Goal: Communication & Community: Connect with others

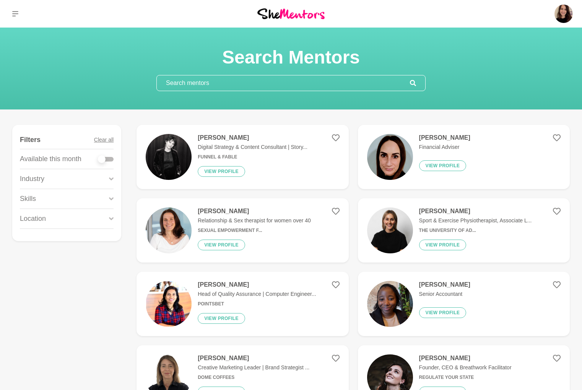
click at [198, 87] on input "text" at bounding box center [283, 82] width 253 height 15
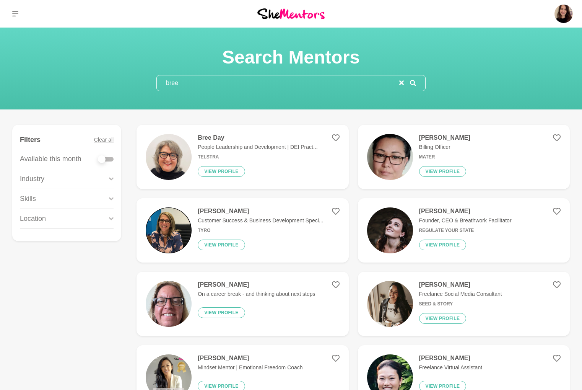
type input "bree"
click at [204, 155] on h6 "Telstra" at bounding box center [258, 157] width 120 height 6
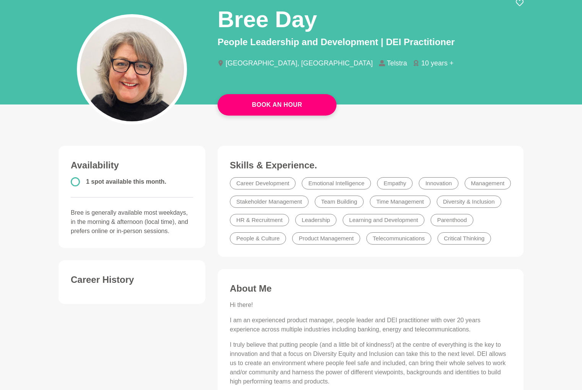
scroll to position [33, 0]
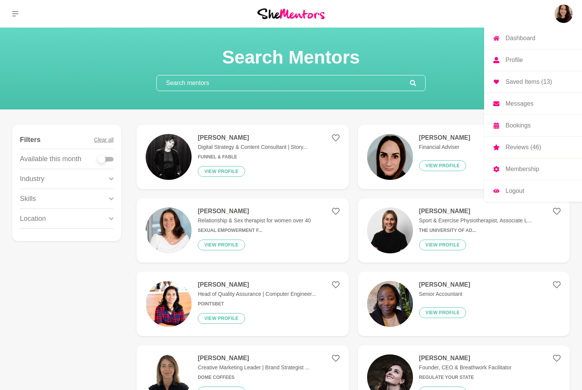
click at [521, 101] on p "Messages" at bounding box center [520, 104] width 28 height 6
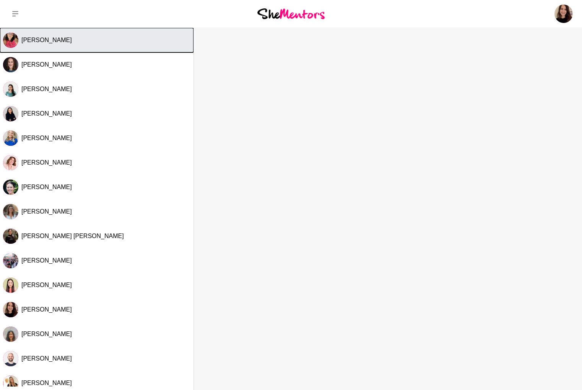
click at [95, 41] on div "[PERSON_NAME]" at bounding box center [105, 40] width 169 height 8
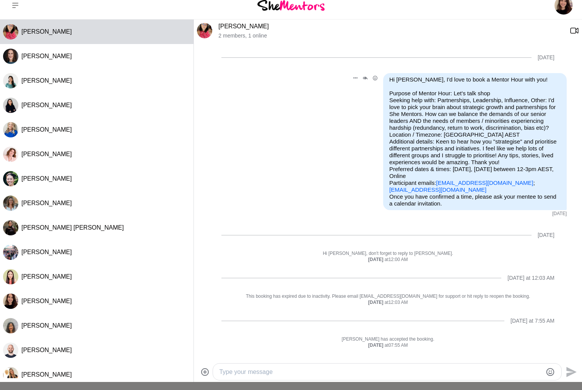
scroll to position [9, 0]
click at [228, 374] on textarea "Type your message" at bounding box center [380, 371] width 323 height 9
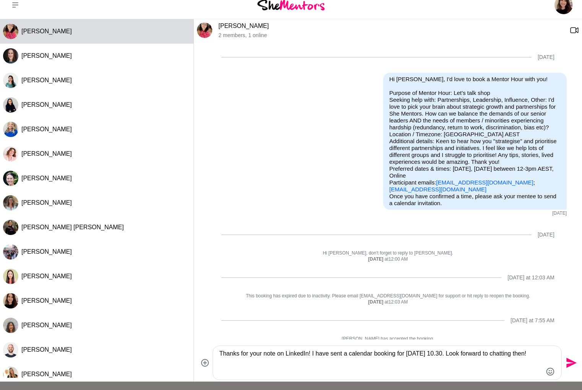
type textarea "Thanks for your note on LinkedIn! I have sent a calendar booking for [DATE] 10.…"
click at [568, 361] on icon "Send" at bounding box center [571, 363] width 10 height 10
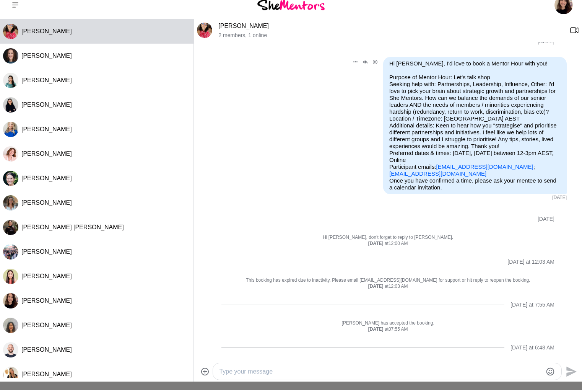
scroll to position [0, 0]
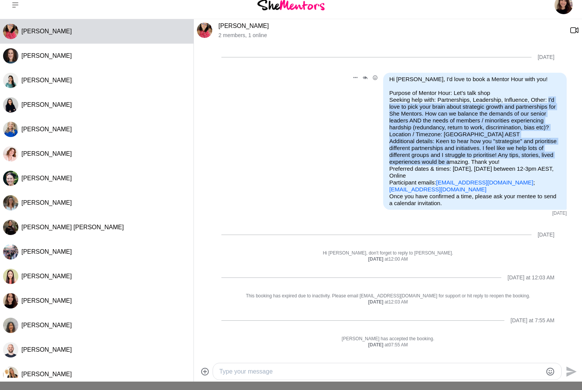
drag, startPoint x: 501, startPoint y: 164, endPoint x: 546, endPoint y: 100, distance: 78.6
click at [546, 100] on p "Purpose of Mentor Hour: Let's talk shop Seeking help with: Partnerships, Leader…" at bounding box center [474, 140] width 171 height 103
copy p "I'd love to pick your brain about strategic growth and partnerships for She Men…"
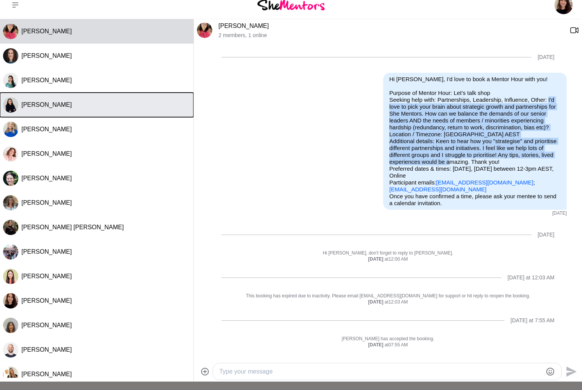
click at [101, 100] on button "[PERSON_NAME]" at bounding box center [96, 105] width 193 height 24
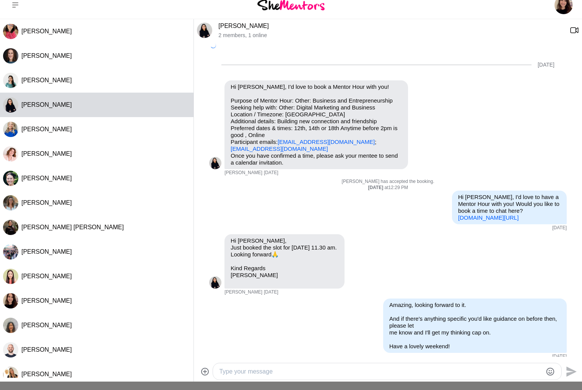
scroll to position [676, 0]
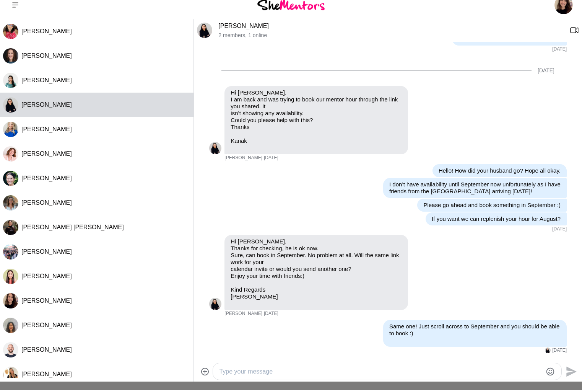
click at [315, 375] on textarea "Type your message" at bounding box center [380, 371] width 323 height 9
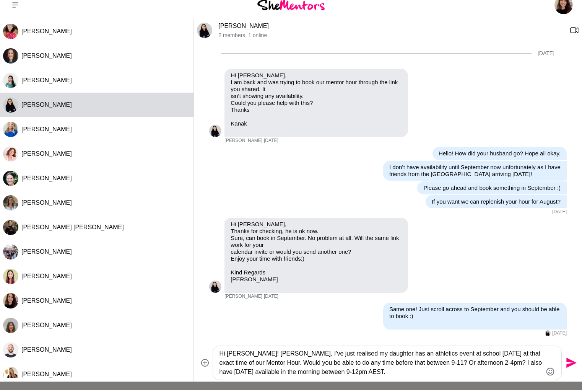
click at [420, 365] on textarea "Hi [PERSON_NAME]! [PERSON_NAME], I've just realised my daughter has an athletic…" at bounding box center [380, 363] width 323 height 28
type textarea "Hi [PERSON_NAME]! [PERSON_NAME], I've just realised my daughter has an athletic…"
click at [385, 372] on textarea "Hi [PERSON_NAME]! [PERSON_NAME], I've just realised my daughter has an athletic…" at bounding box center [380, 363] width 323 height 28
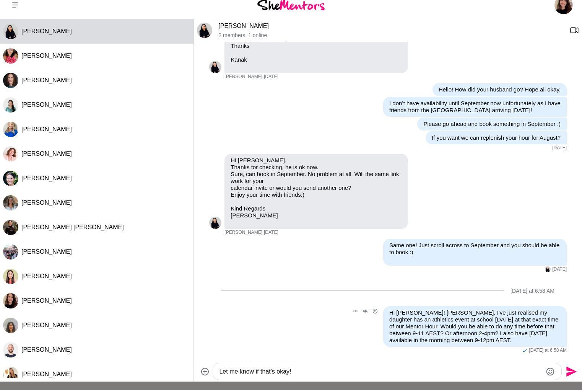
scroll to position [765, 0]
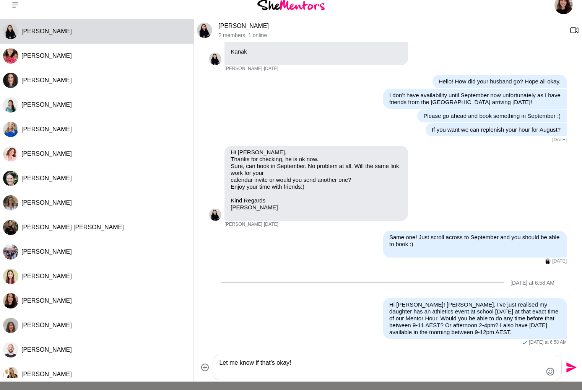
type textarea "Let me know if that's okay!"
click at [573, 368] on icon "Send" at bounding box center [571, 367] width 10 height 10
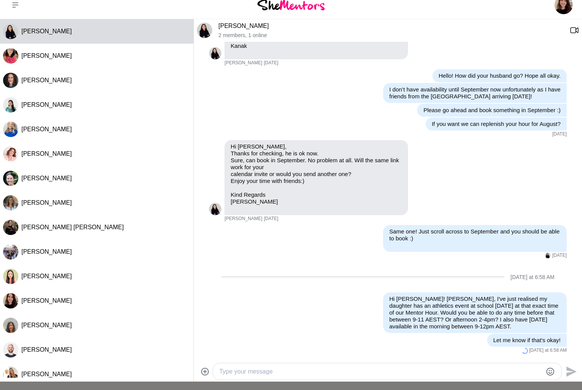
scroll to position [771, 0]
click at [280, 1] on img at bounding box center [290, 5] width 67 height 10
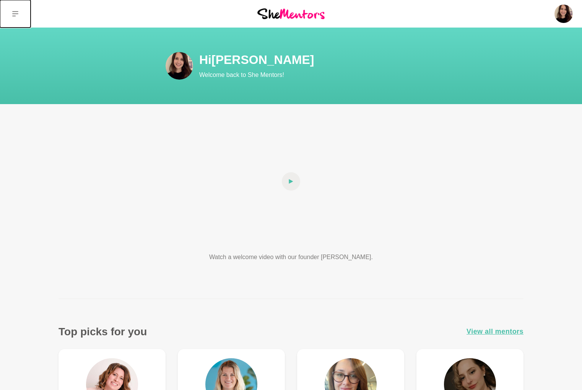
drag, startPoint x: 14, startPoint y: 15, endPoint x: 18, endPoint y: 18, distance: 4.6
click at [14, 15] on icon at bounding box center [15, 14] width 6 height 6
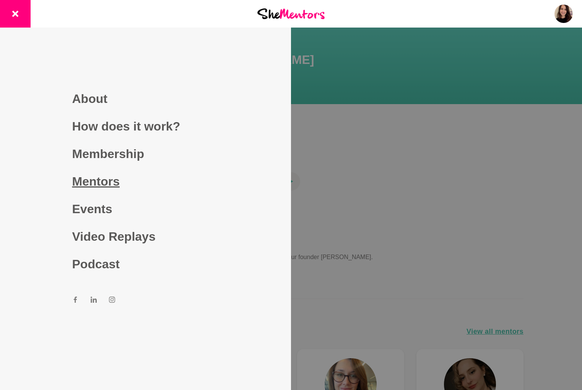
click at [109, 187] on link "Mentors" at bounding box center [145, 181] width 147 height 28
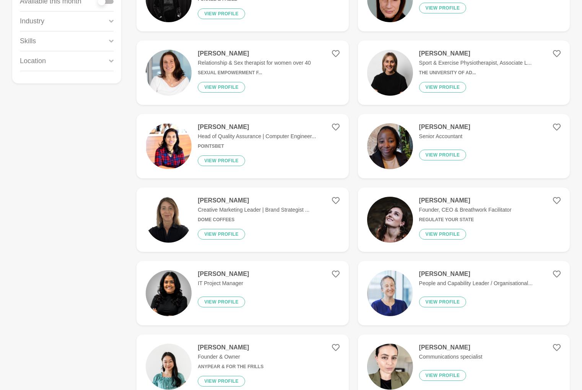
scroll to position [172, 0]
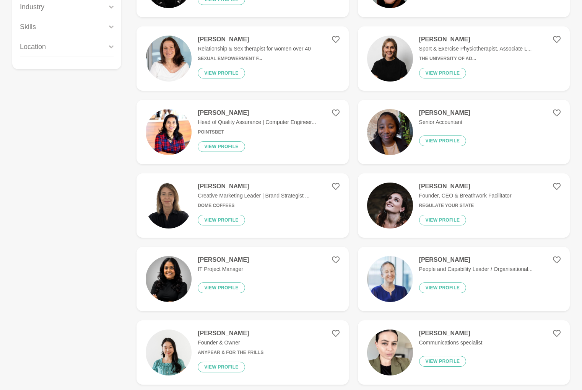
click at [392, 276] on img at bounding box center [390, 279] width 46 height 46
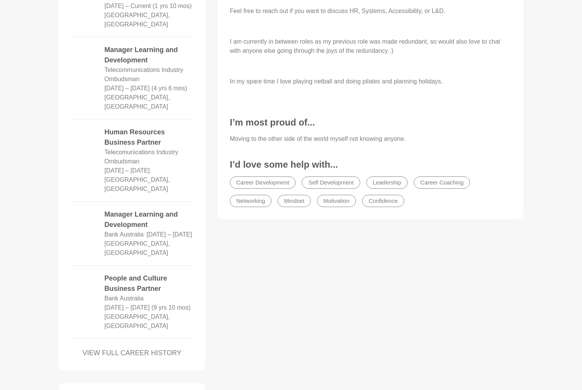
scroll to position [562, 0]
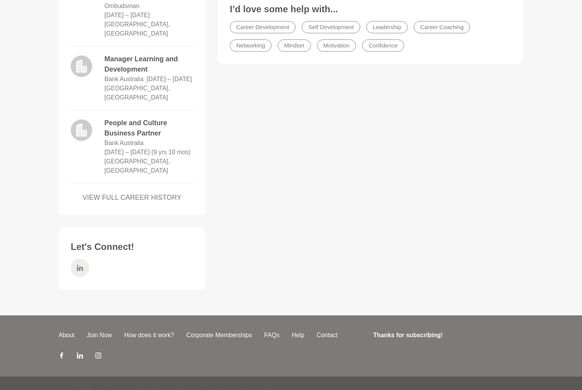
click at [79, 259] on icon at bounding box center [80, 268] width 6 height 18
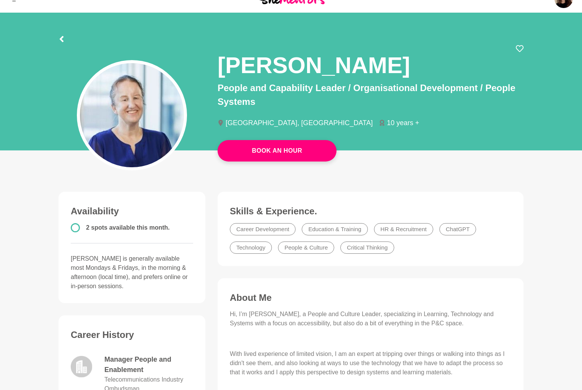
scroll to position [0, 0]
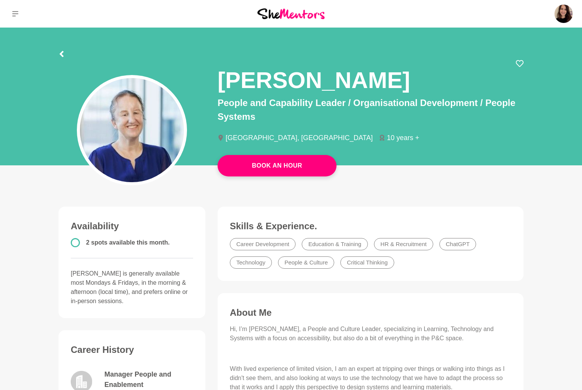
click at [62, 49] on div at bounding box center [62, 53] width 6 height 14
click at [61, 54] on icon at bounding box center [62, 54] width 4 height 6
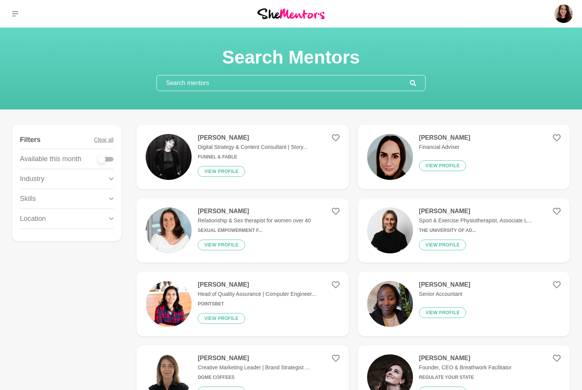
click at [187, 83] on input "text" at bounding box center [283, 82] width 253 height 15
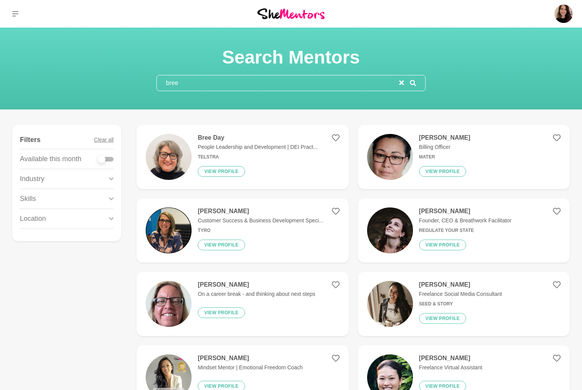
type input "bree"
click at [203, 152] on div "Bree Day People Leadership and Development | DEI Pract... Telstra View profile" at bounding box center [255, 157] width 126 height 46
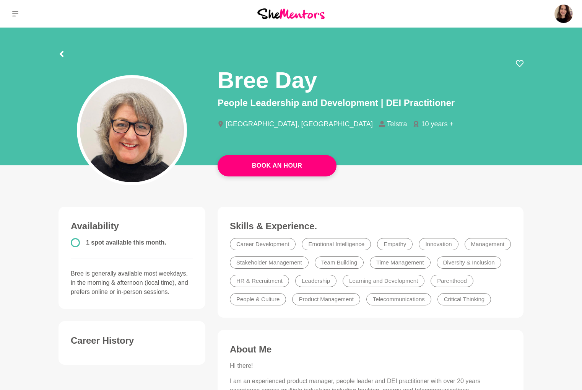
click at [58, 53] on section "Bree Day People Leadership and Development | DEI Practitioner [GEOGRAPHIC_DATA]…" at bounding box center [290, 99] width 489 height 142
click at [61, 53] on icon at bounding box center [62, 54] width 4 height 6
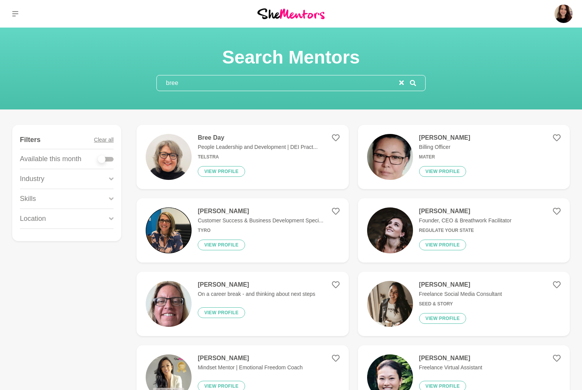
click at [228, 86] on input "bree" at bounding box center [278, 82] width 242 height 15
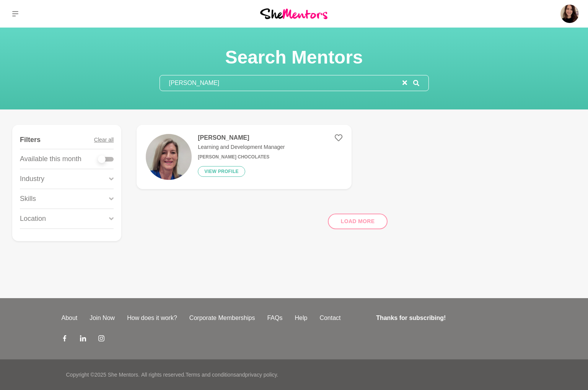
type input "[PERSON_NAME]"
click at [169, 149] on img at bounding box center [169, 157] width 46 height 46
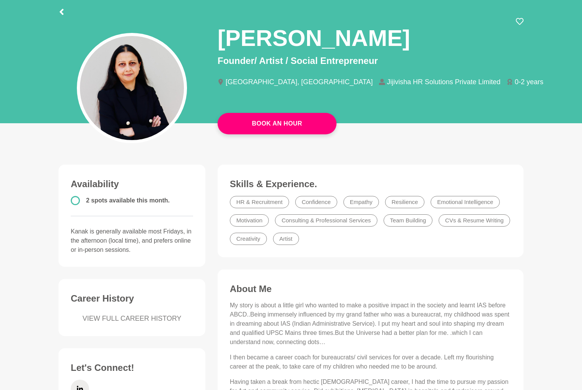
scroll to position [136, 0]
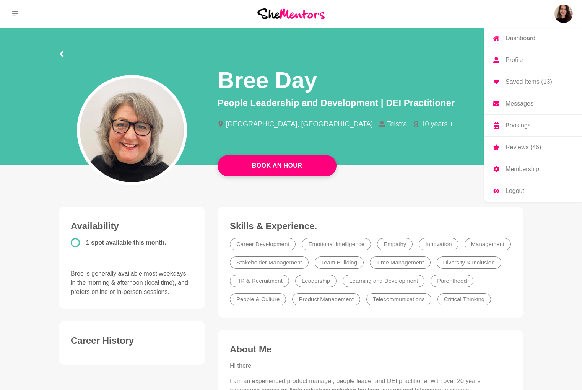
click at [514, 104] on p "Messages" at bounding box center [520, 104] width 28 height 6
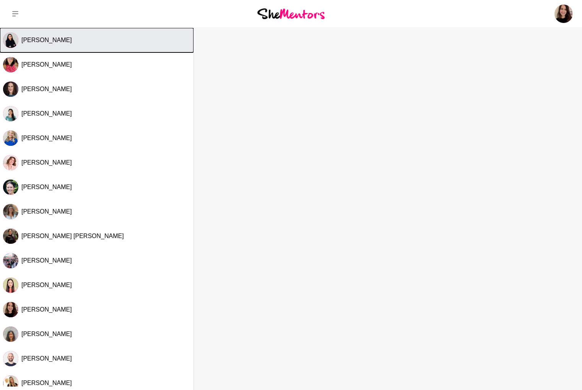
click at [148, 41] on div "Kanak Kiran" at bounding box center [105, 40] width 169 height 8
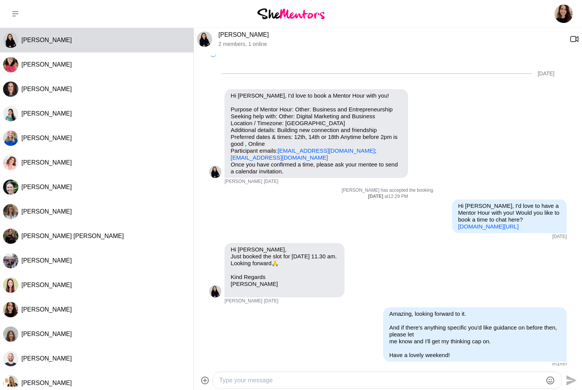
scroll to position [771, 0]
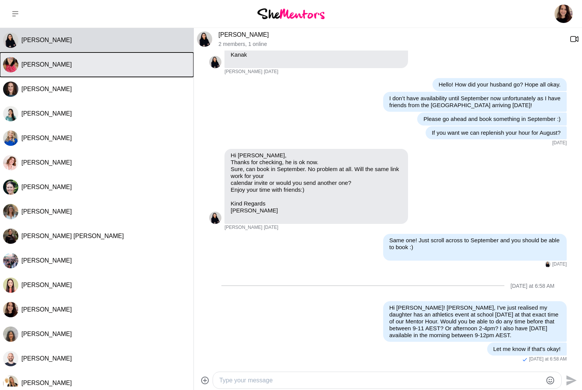
click at [92, 63] on div "Rosemary Manzini" at bounding box center [105, 65] width 169 height 8
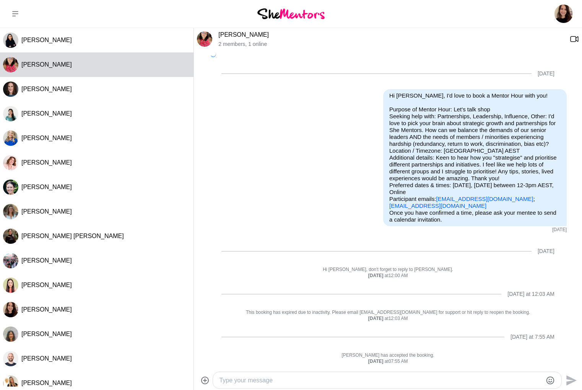
scroll to position [52, 0]
